Goal: Check status: Check status

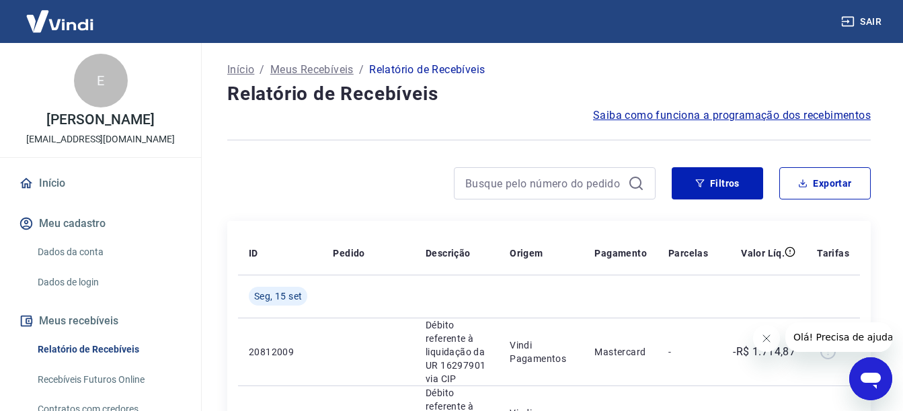
click at [317, 153] on div at bounding box center [548, 140] width 643 height 33
click at [601, 189] on input at bounding box center [543, 183] width 157 height 20
paste input "1,7315E+11"
type input "1,7315E+11"
click at [619, 184] on input "1,7315E+11" at bounding box center [543, 183] width 157 height 20
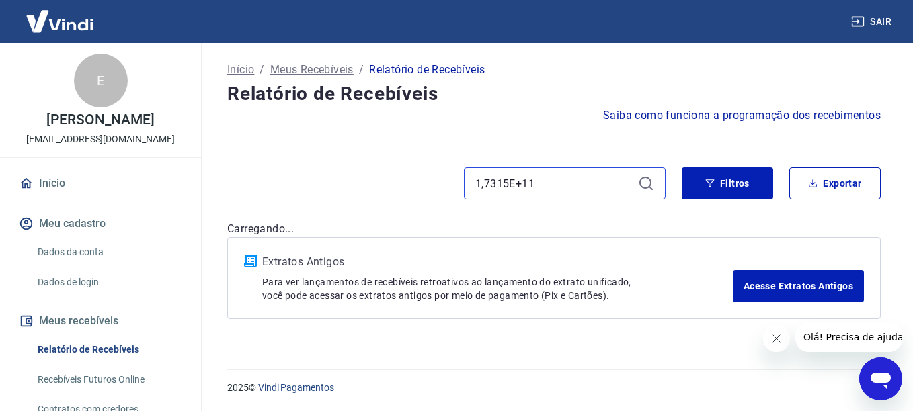
drag, startPoint x: 579, startPoint y: 183, endPoint x: 454, endPoint y: 185, distance: 124.3
click at [454, 185] on div "1,7315E+11" at bounding box center [446, 183] width 438 height 32
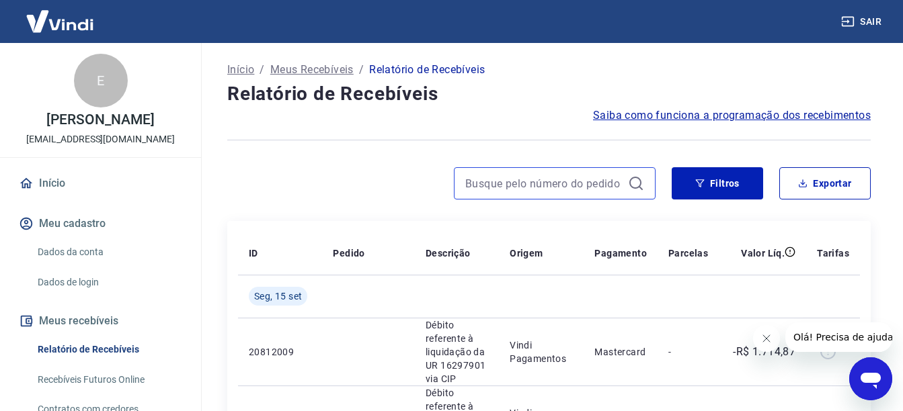
paste input "173150081925"
click at [591, 192] on input "173150081925" at bounding box center [543, 183] width 157 height 20
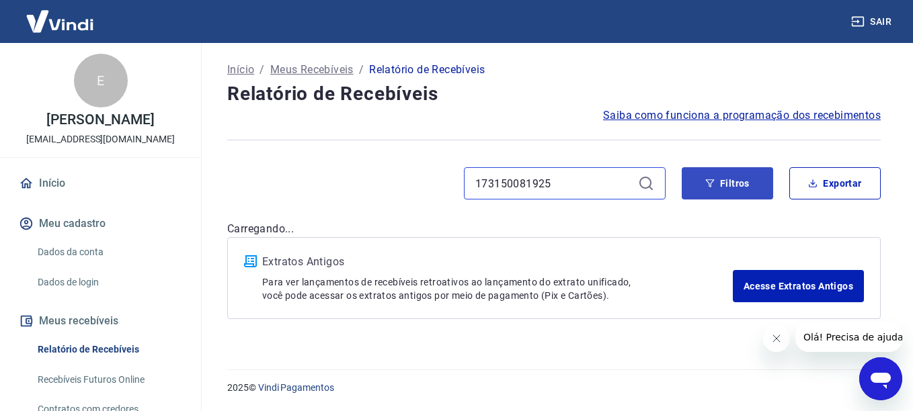
type input "173150081925"
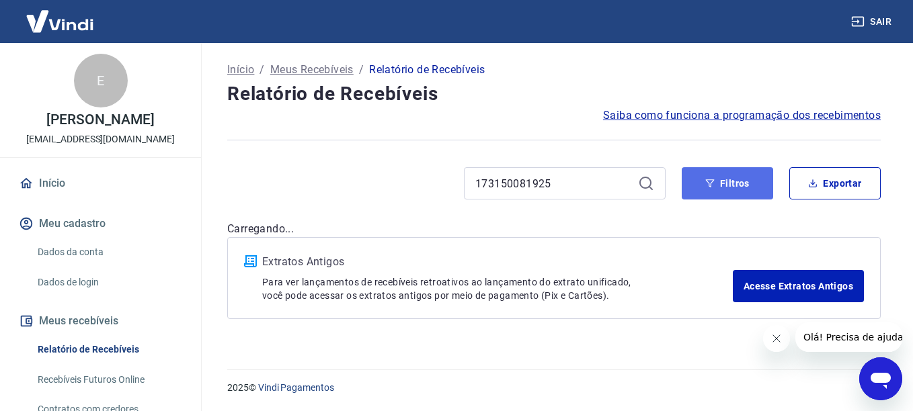
click at [705, 181] on icon "button" at bounding box center [709, 183] width 9 height 9
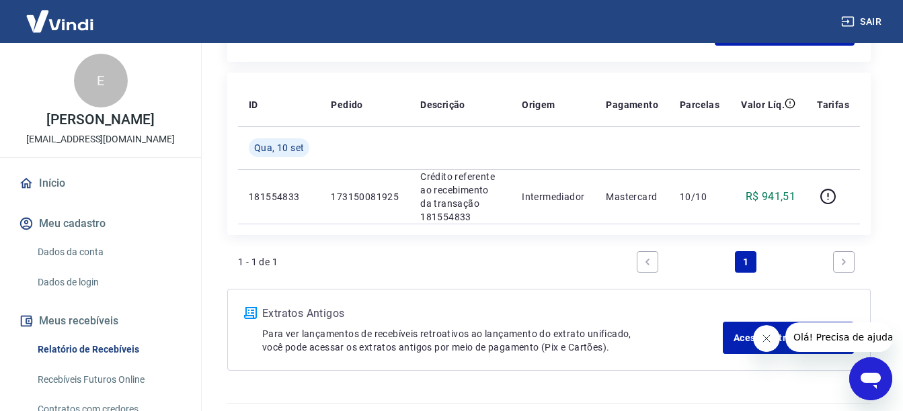
scroll to position [470, 0]
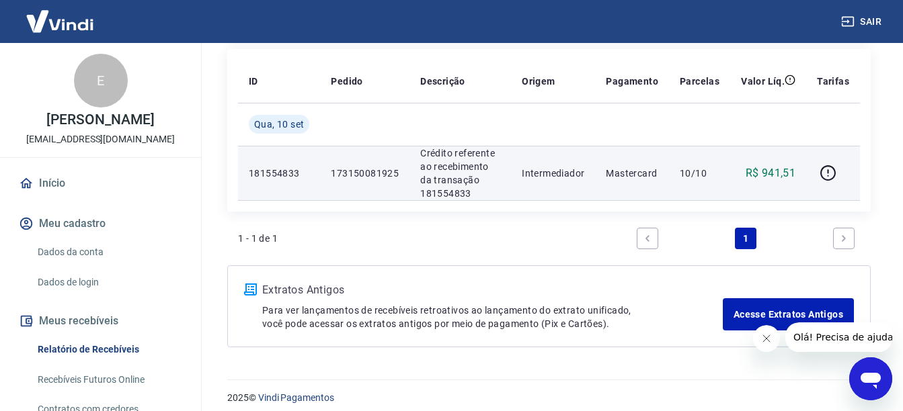
click at [399, 171] on td "173150081925" at bounding box center [364, 173] width 89 height 54
click at [277, 175] on p "181554833" at bounding box center [279, 173] width 60 height 13
drag, startPoint x: 296, startPoint y: 173, endPoint x: 280, endPoint y: 169, distance: 16.5
click at [280, 169] on p "181554833" at bounding box center [279, 173] width 60 height 13
drag, startPoint x: 280, startPoint y: 169, endPoint x: 288, endPoint y: 171, distance: 7.5
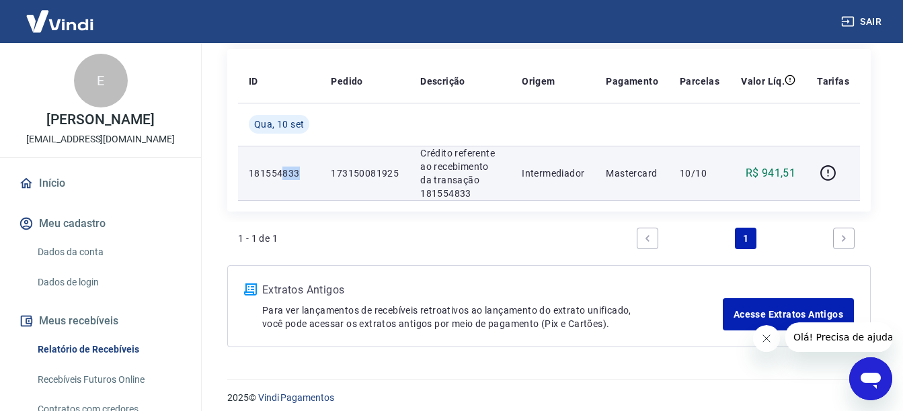
click at [288, 170] on p "181554833" at bounding box center [279, 173] width 60 height 13
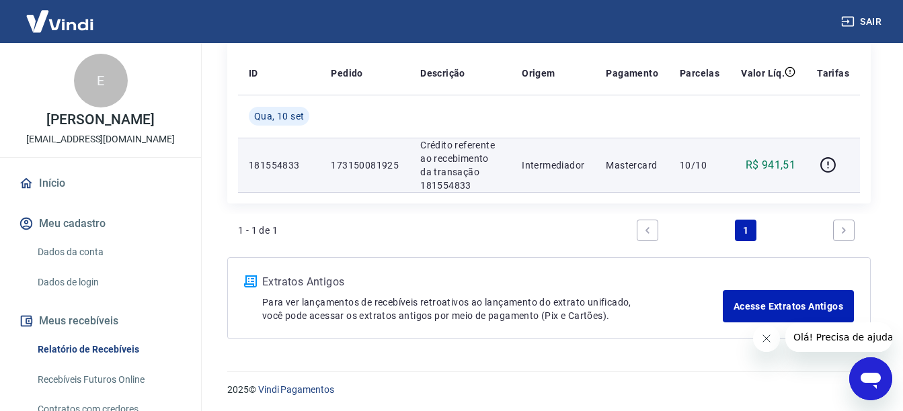
scroll to position [481, 0]
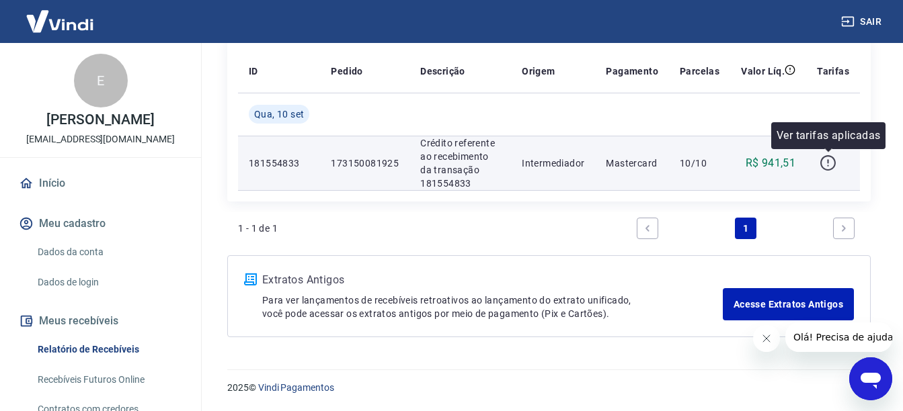
click at [833, 166] on icon "button" at bounding box center [827, 163] width 17 height 17
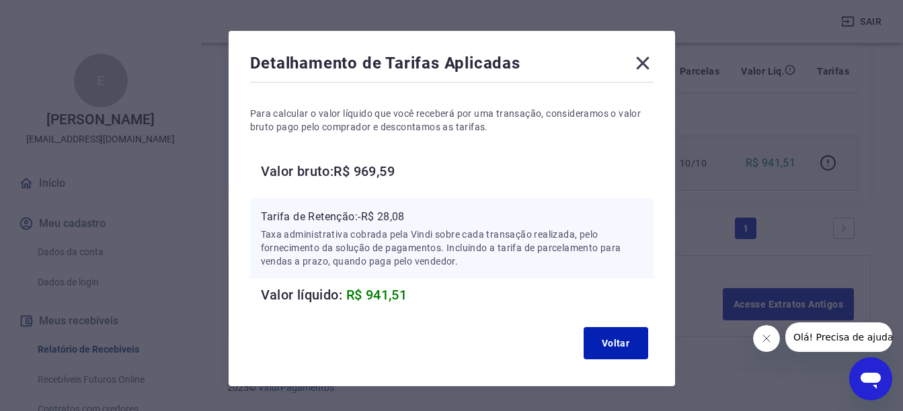
scroll to position [0, 0]
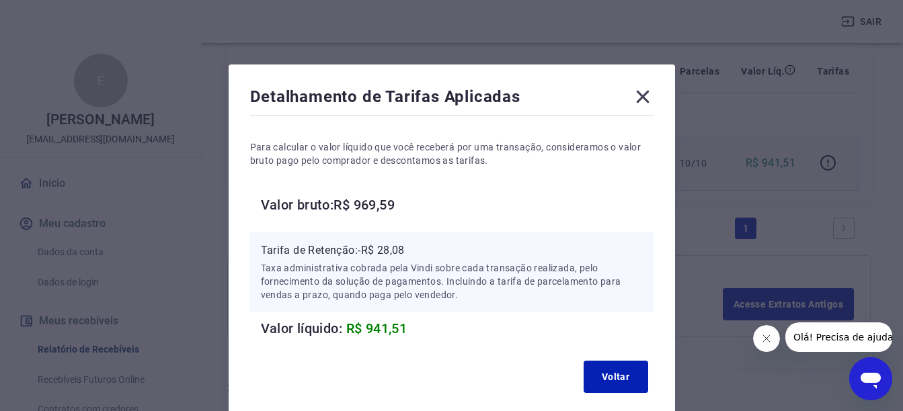
click at [639, 97] on icon at bounding box center [643, 97] width 22 height 22
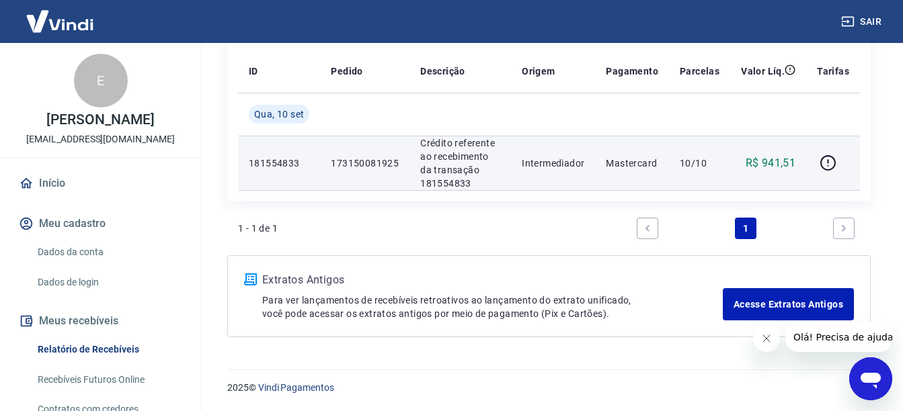
scroll to position [413, 0]
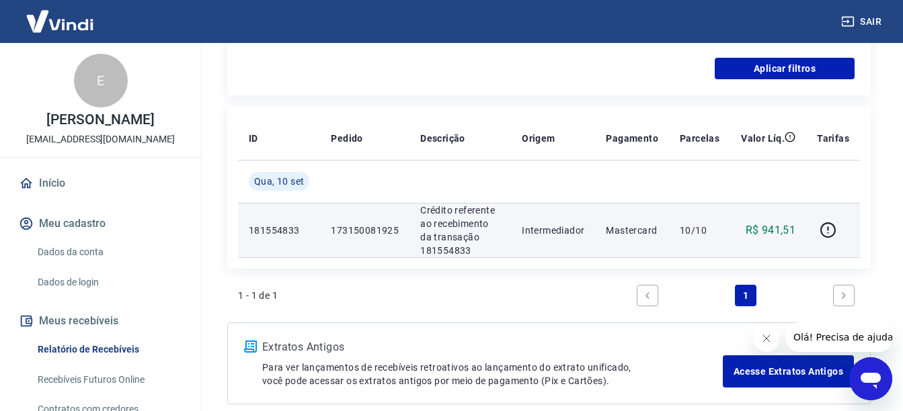
drag, startPoint x: 437, startPoint y: 233, endPoint x: 390, endPoint y: 233, distance: 46.4
click at [436, 233] on p "Crédito referente ao recebimento da transação 181554833" at bounding box center [460, 231] width 80 height 54
click at [675, 223] on td "10/10" at bounding box center [699, 230] width 61 height 54
click at [618, 235] on p "Mastercard" at bounding box center [631, 230] width 52 height 13
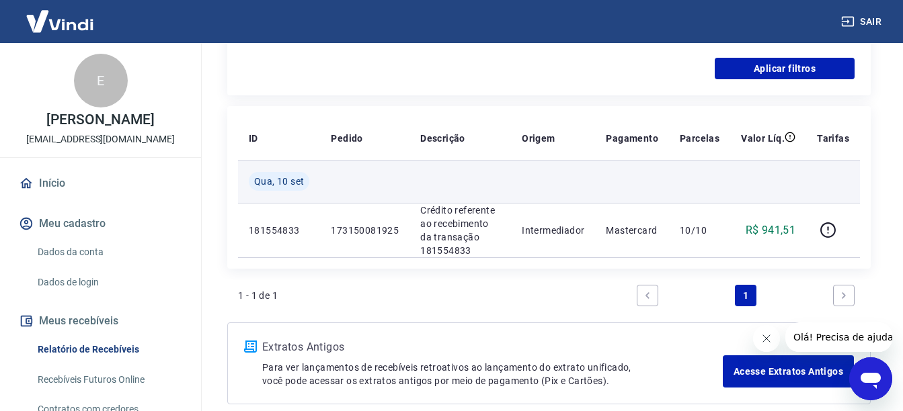
click at [579, 200] on td at bounding box center [553, 181] width 84 height 43
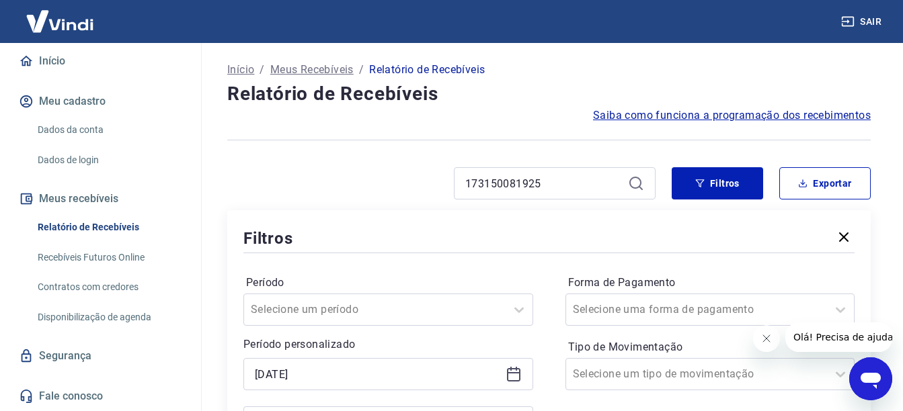
scroll to position [0, 0]
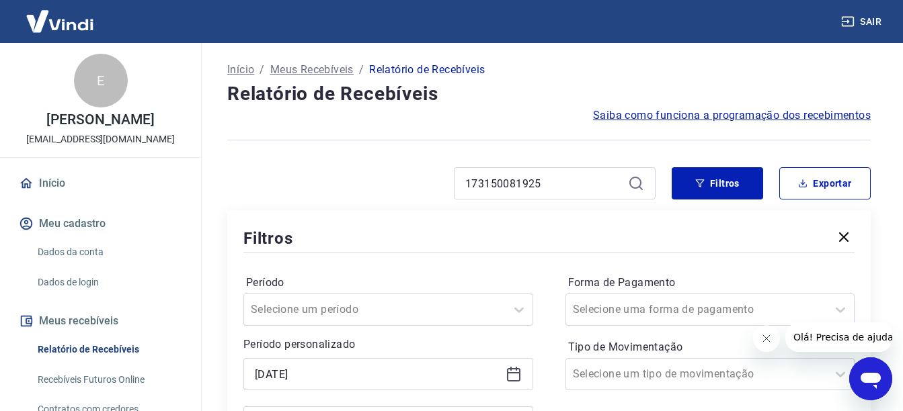
click at [244, 67] on p "Início" at bounding box center [240, 70] width 27 height 16
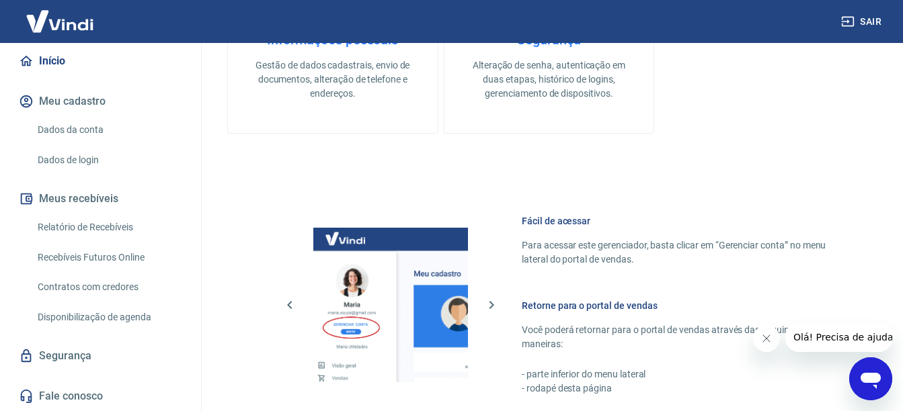
scroll to position [831, 0]
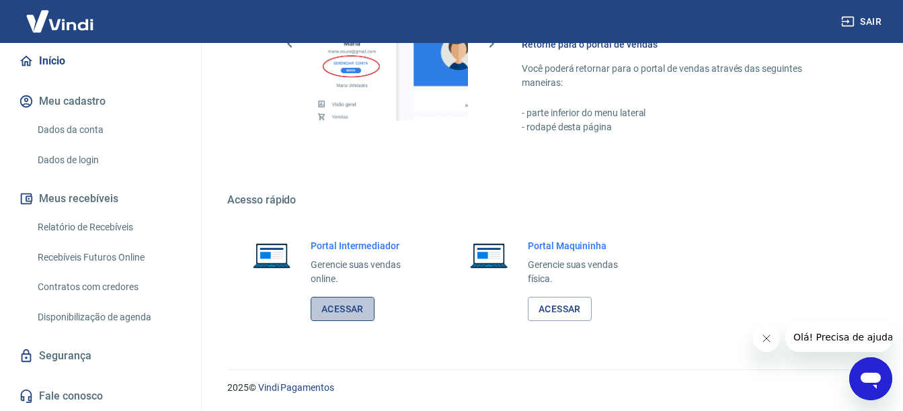
click at [339, 310] on link "Acessar" at bounding box center [342, 309] width 64 height 25
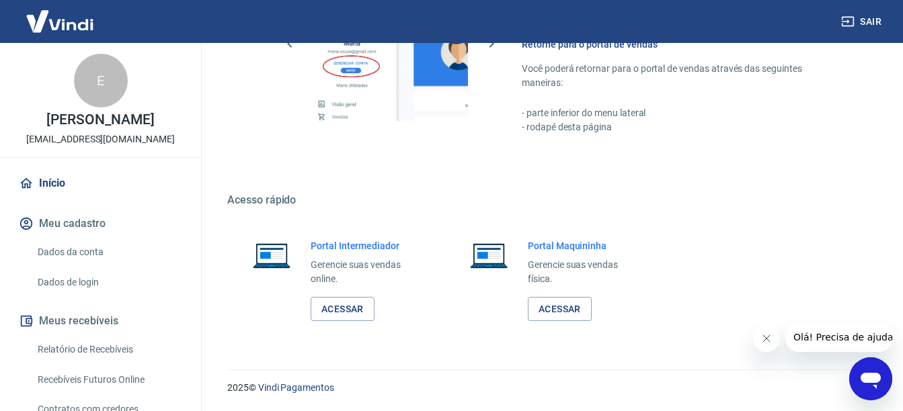
click at [860, 28] on button "Sair" at bounding box center [862, 21] width 48 height 25
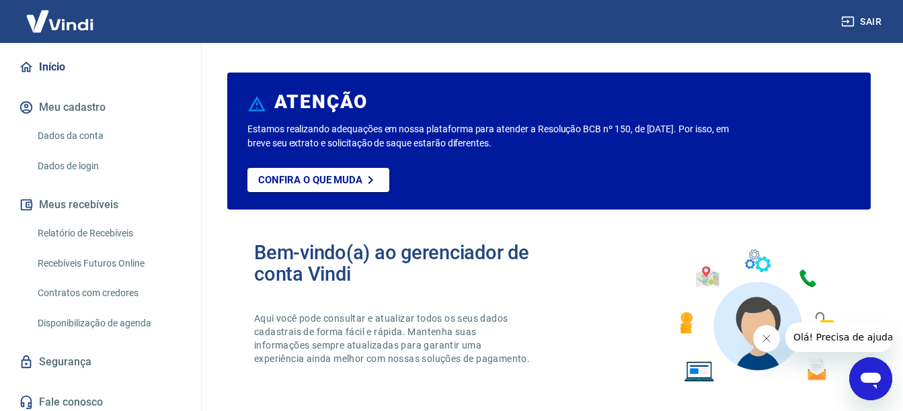
scroll to position [122, 0]
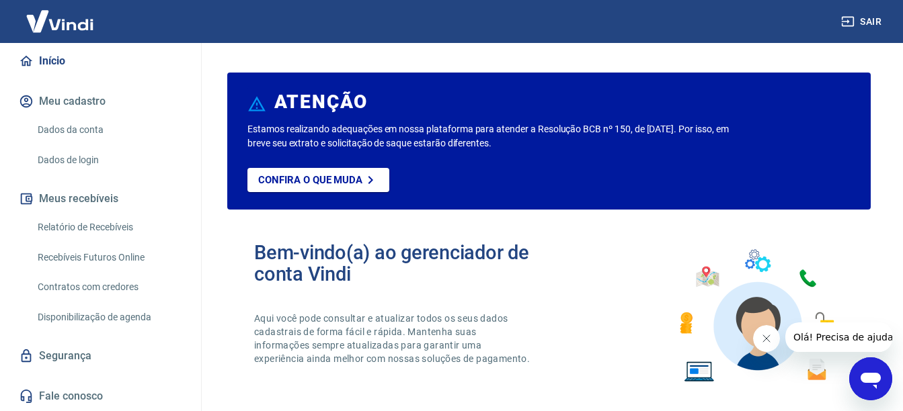
click at [114, 232] on link "Relatório de Recebíveis" at bounding box center [108, 228] width 153 height 28
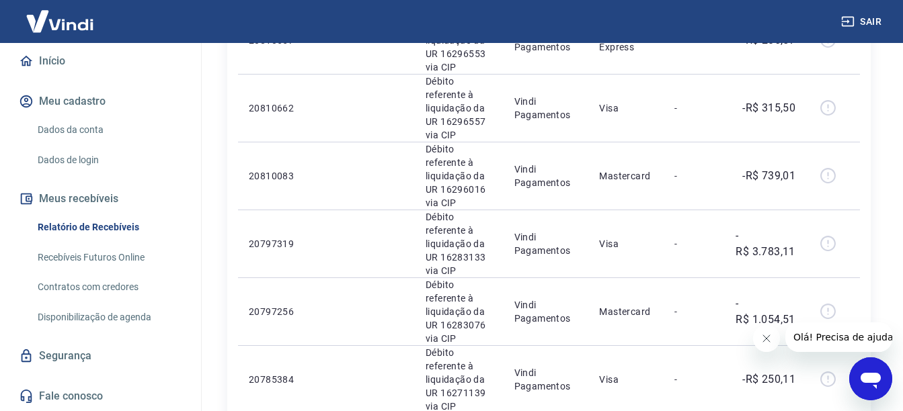
scroll to position [336, 0]
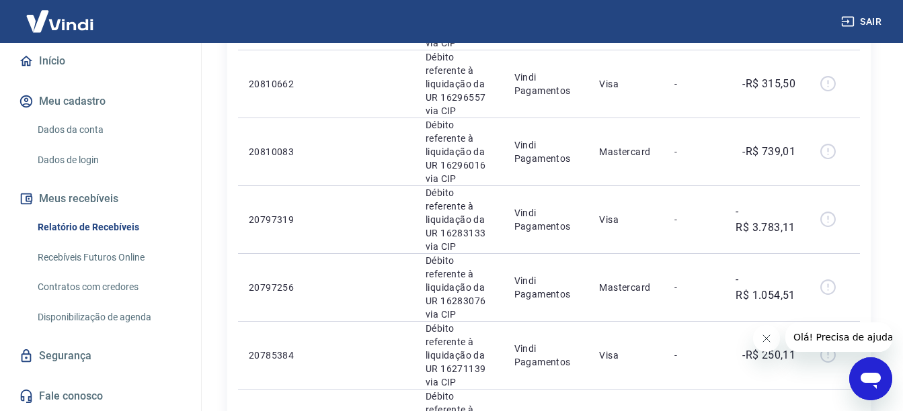
click at [135, 257] on link "Recebíveis Futuros Online" at bounding box center [108, 258] width 153 height 28
